Goal: Information Seeking & Learning: Learn about a topic

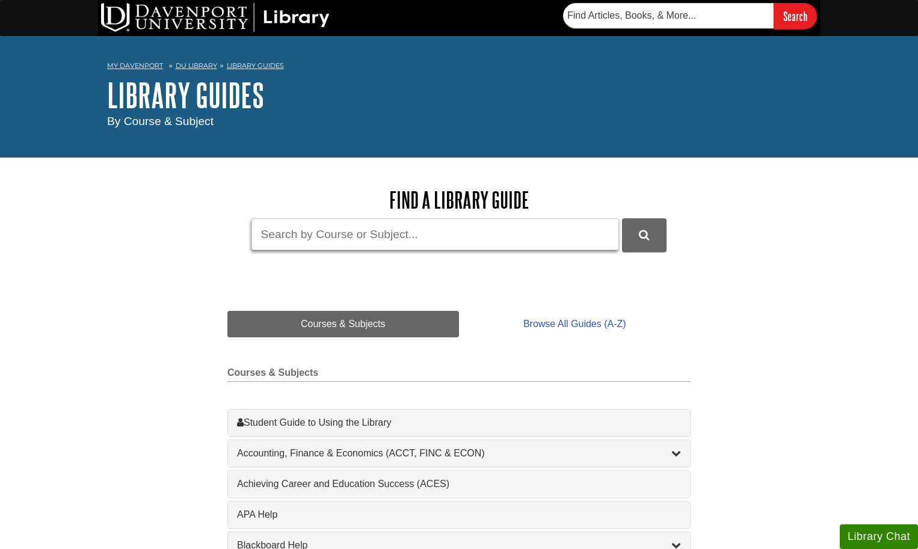
click at [317, 236] on input "Guide Search Terms" at bounding box center [434, 234] width 367 height 32
click at [643, 234] on button "DU Library Guides Search" at bounding box center [644, 234] width 45 height 33
type input "c"
type input "nursing"
click at [643, 234] on button "DU Library Guides Search" at bounding box center [644, 234] width 45 height 33
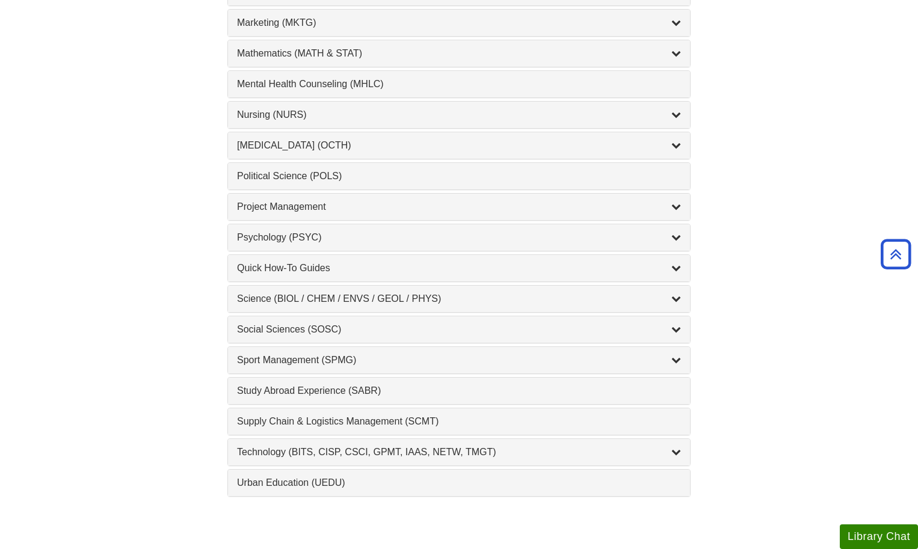
scroll to position [1093, 0]
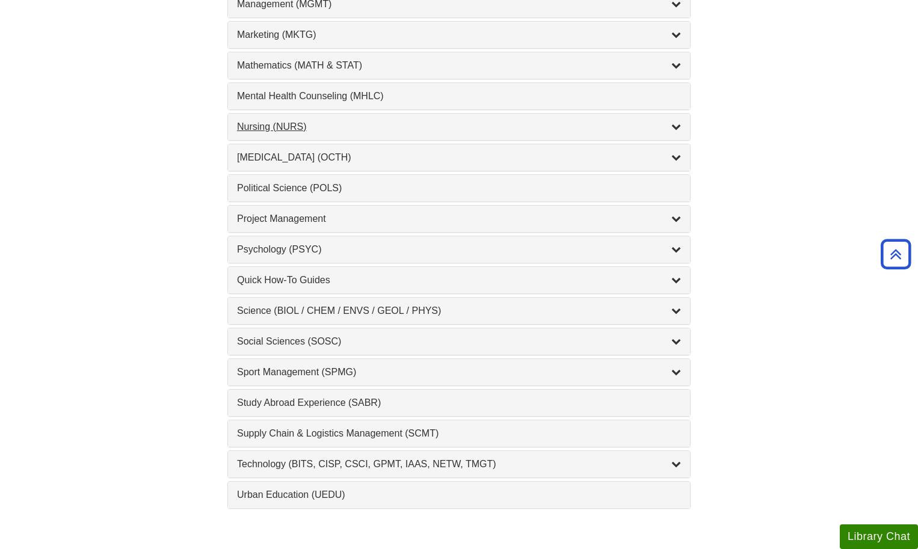
click at [284, 125] on div "Nursing (NURS) , 14 guides" at bounding box center [459, 127] width 444 height 14
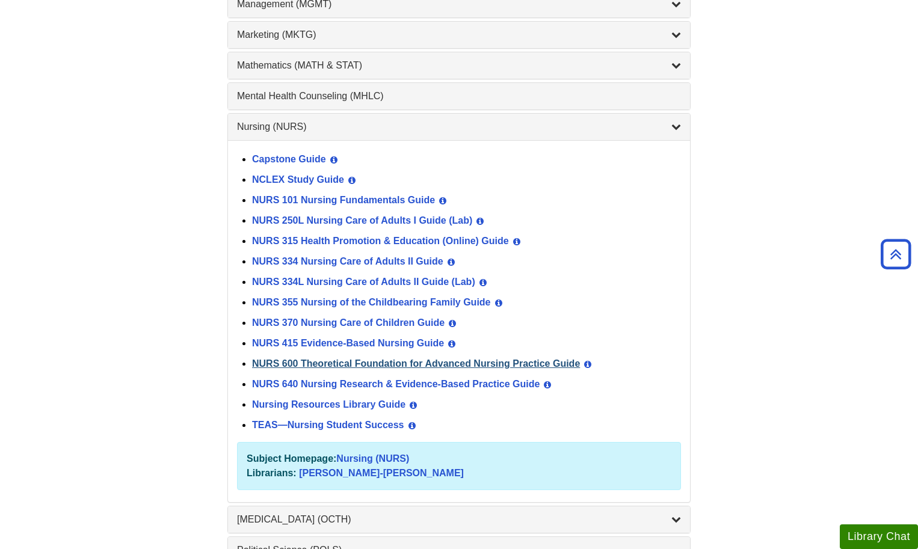
click at [318, 360] on link "NURS 600 Theoretical Foundation for Advanced Nursing Practice Guide" at bounding box center [416, 363] width 328 height 10
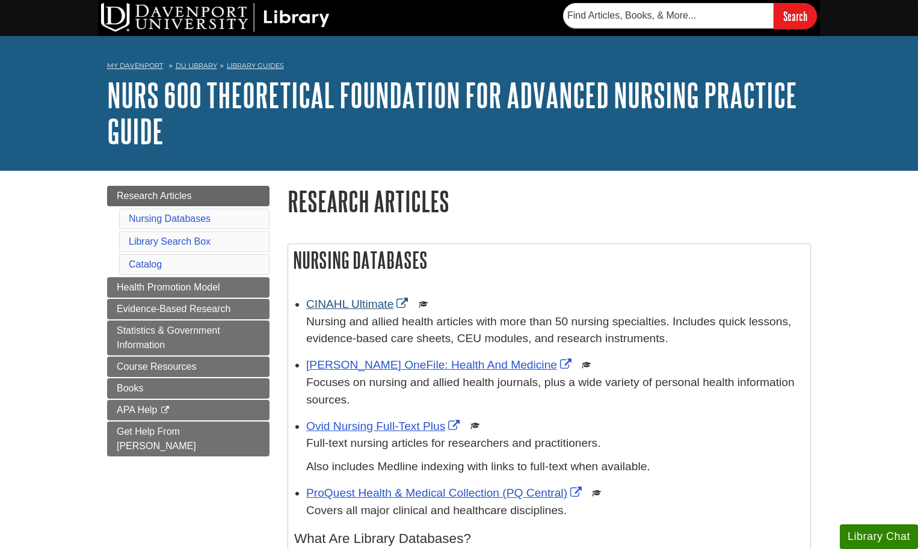
click at [337, 302] on link "CINAHL Ultimate" at bounding box center [358, 304] width 105 height 13
click at [352, 303] on link "CINAHL Ultimate" at bounding box center [358, 304] width 105 height 13
